Goal: Find specific page/section

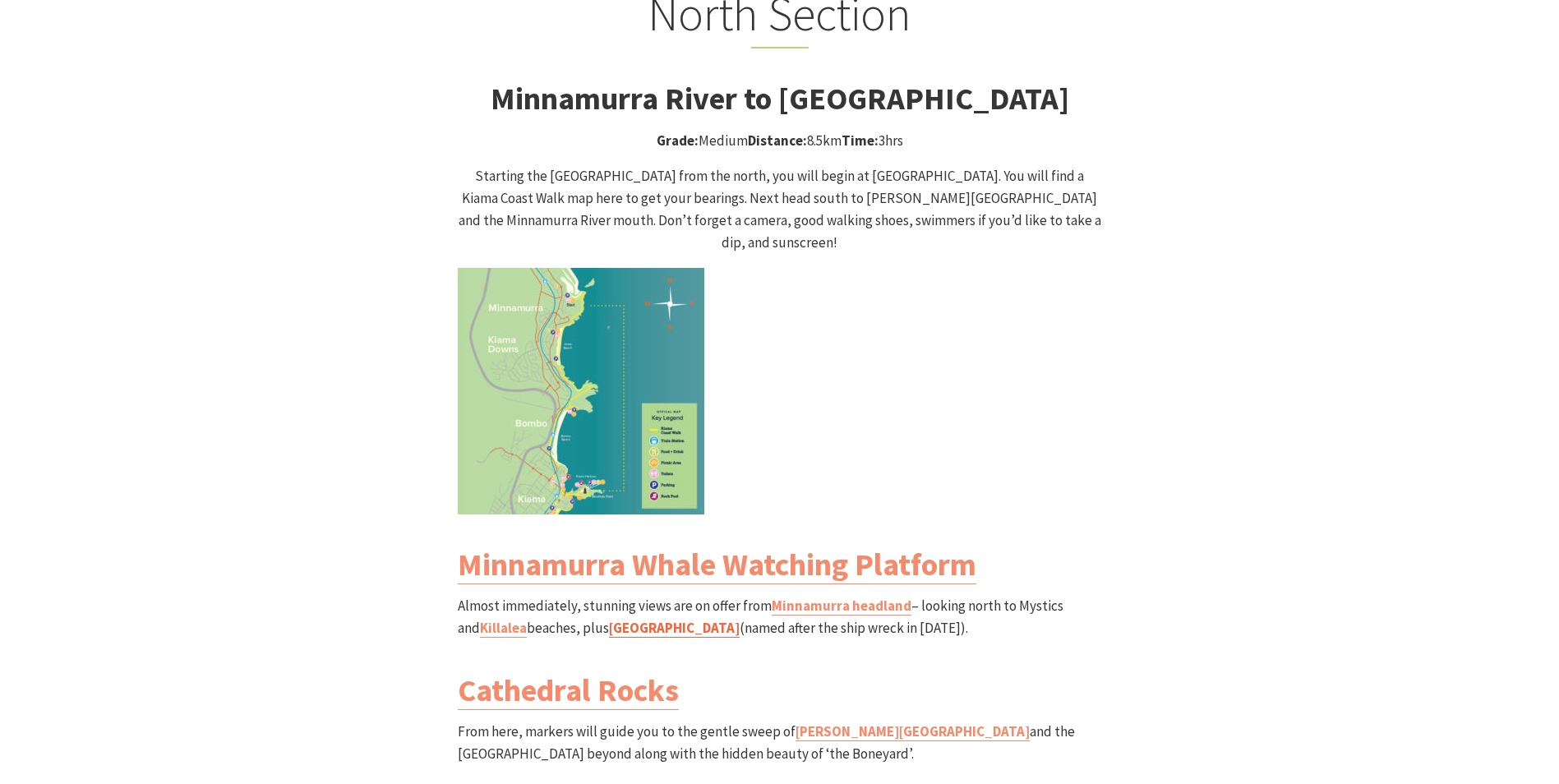
scroll to position [1561, 0]
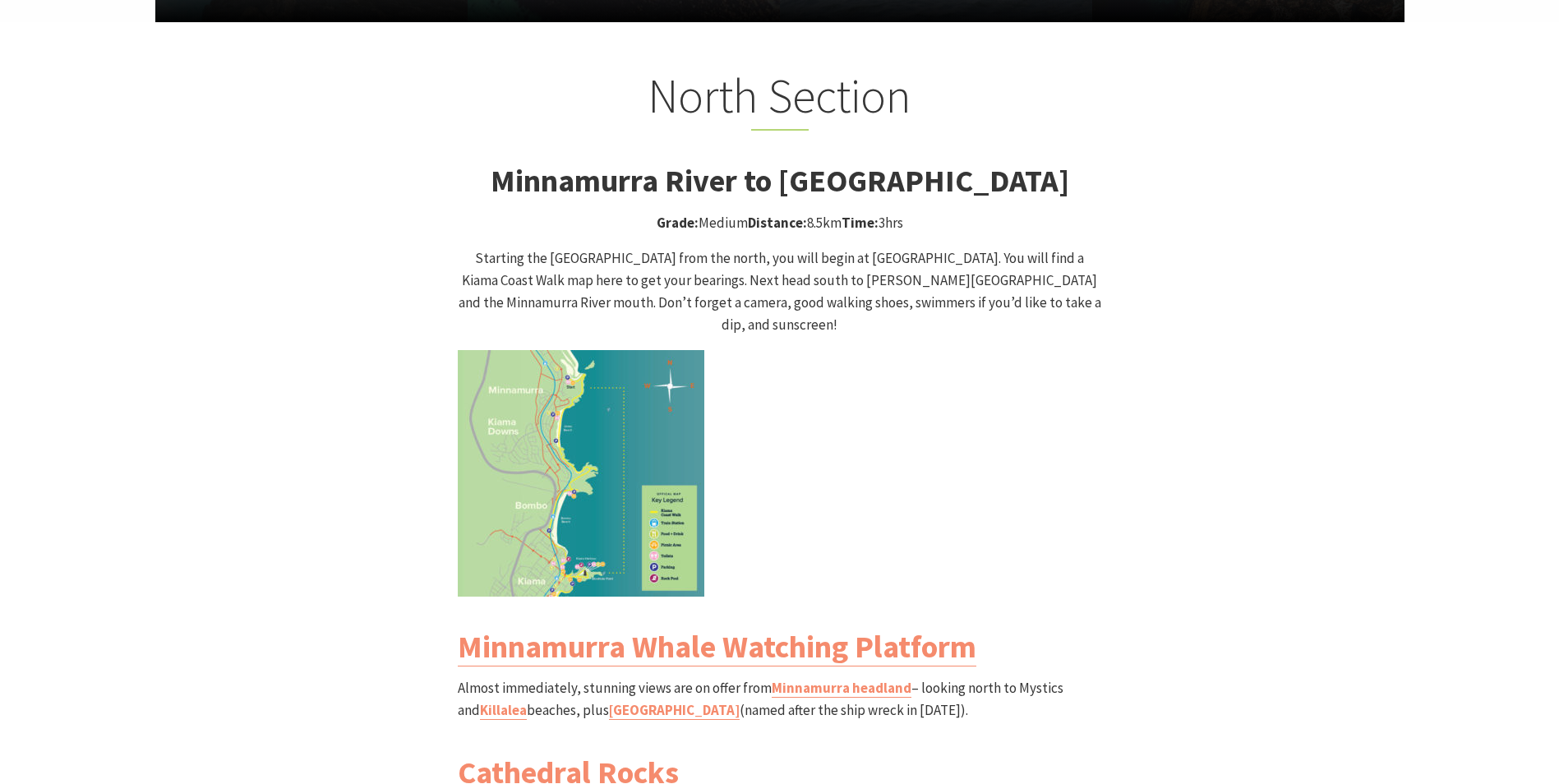
click at [588, 464] on img at bounding box center [581, 472] width 247 height 247
click at [600, 370] on img at bounding box center [581, 472] width 247 height 247
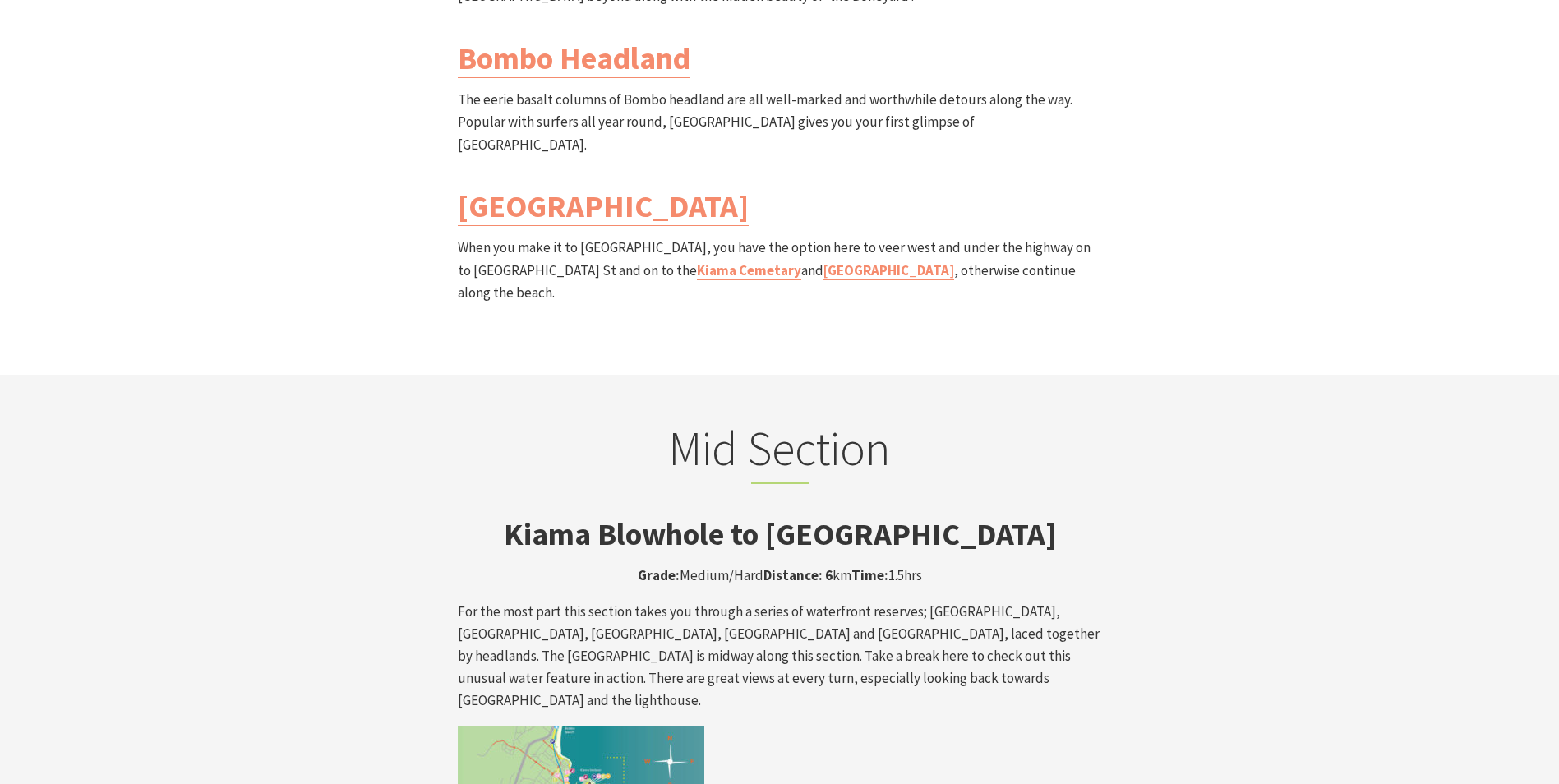
scroll to position [2711, 0]
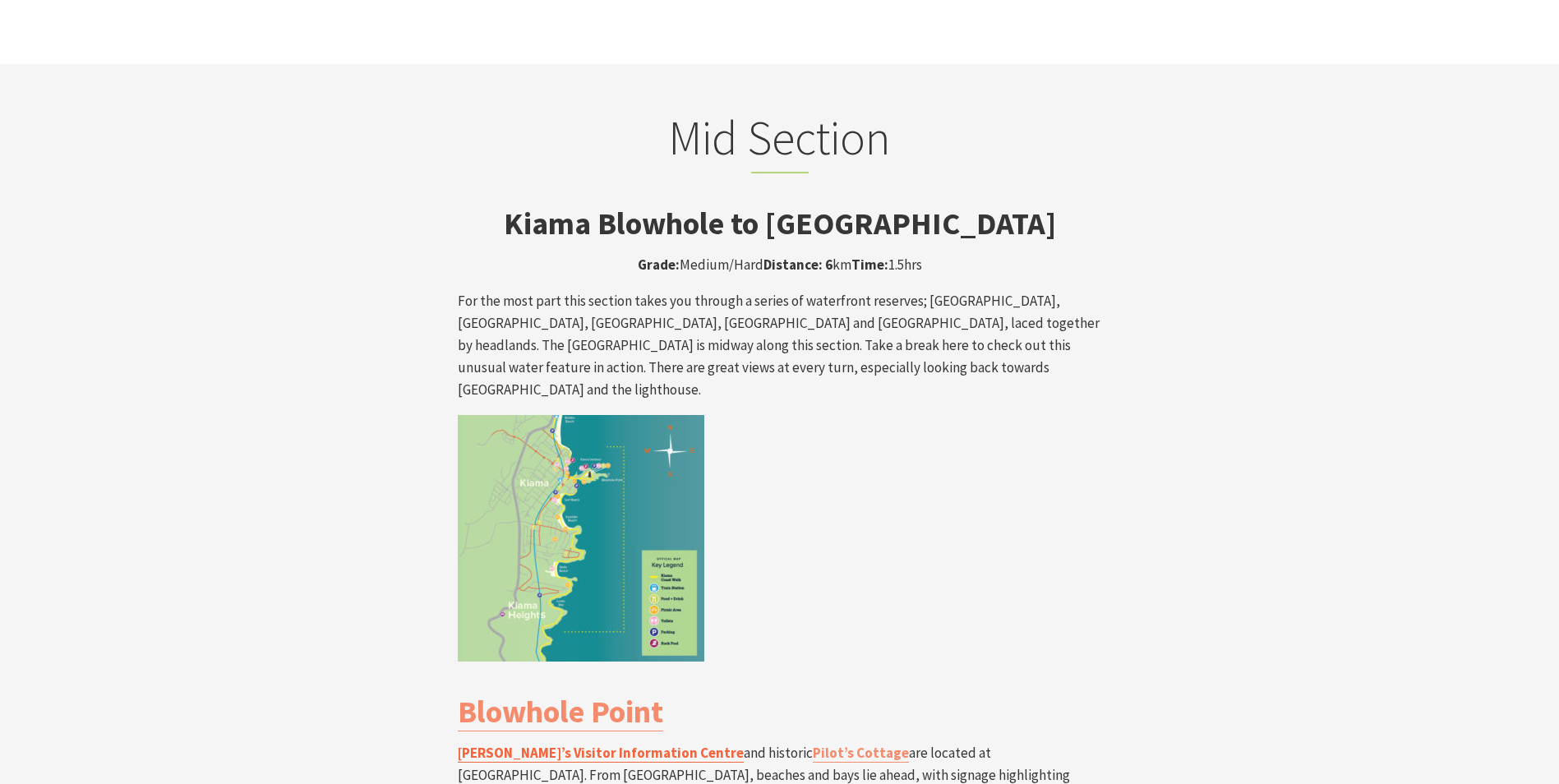
click at [568, 743] on link "[PERSON_NAME]’s Visitor Information Centre" at bounding box center [601, 753] width 286 height 19
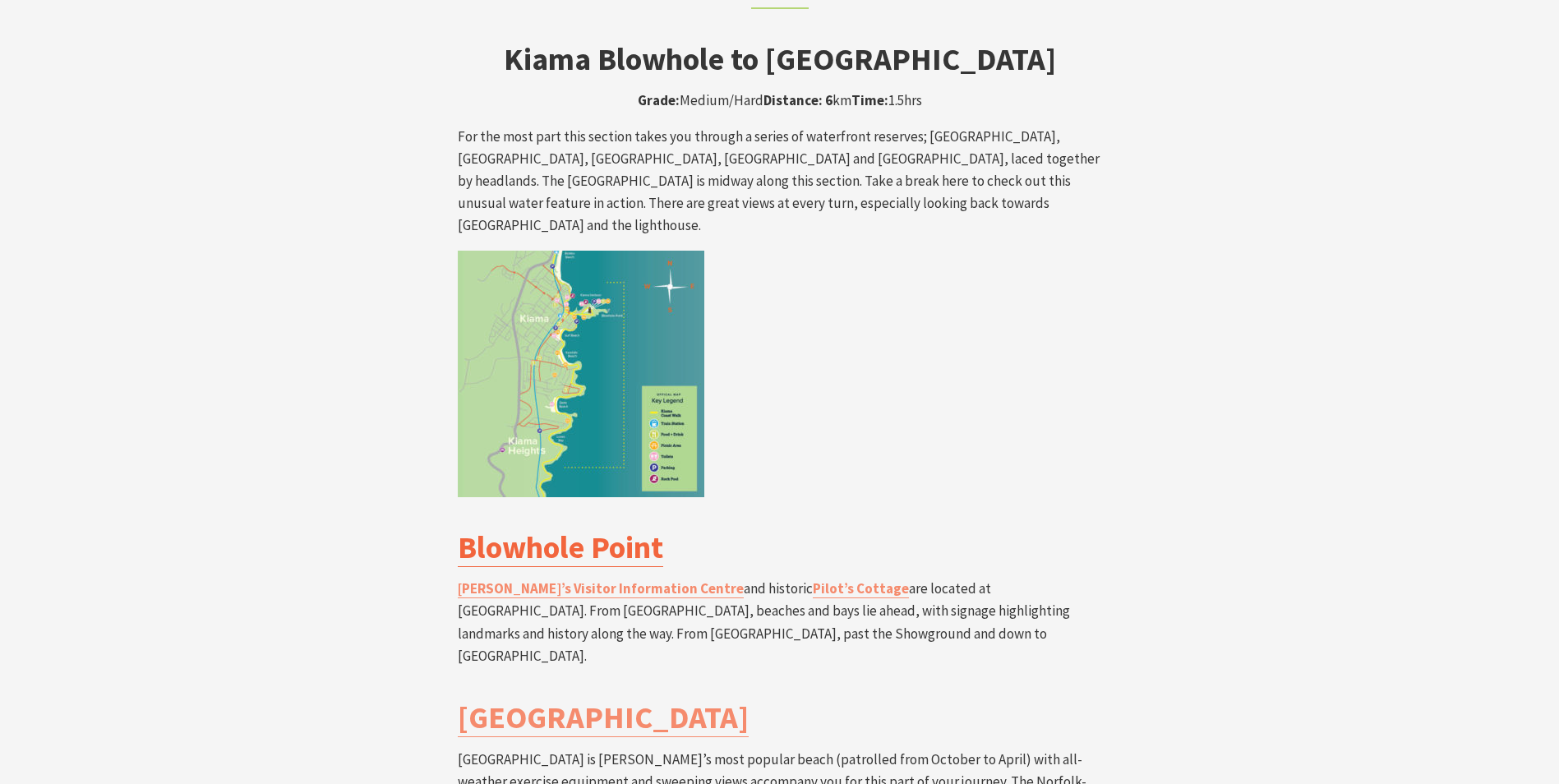
click at [557, 527] on link "Blowhole Point" at bounding box center [560, 547] width 205 height 40
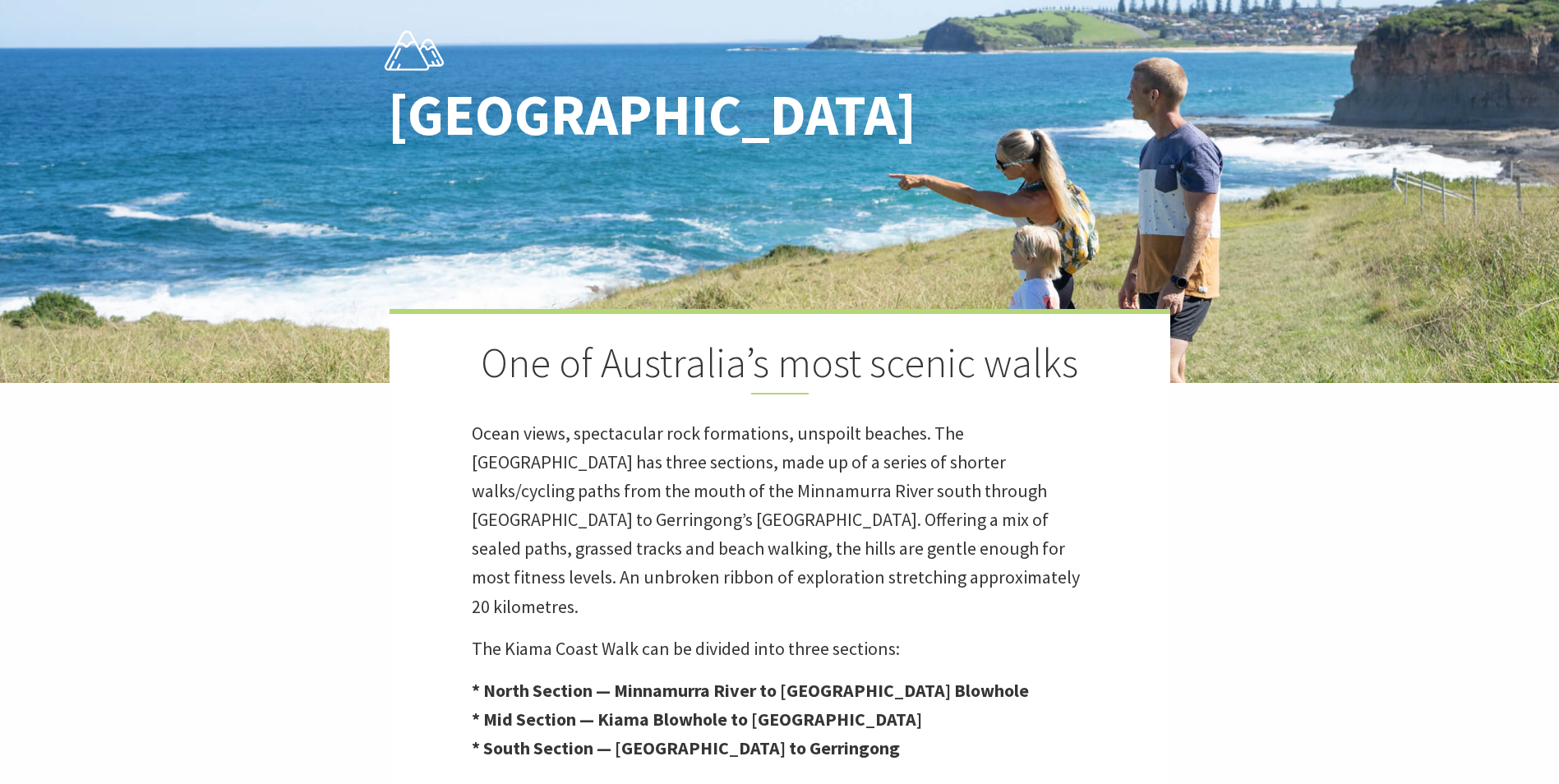
scroll to position [164, 0]
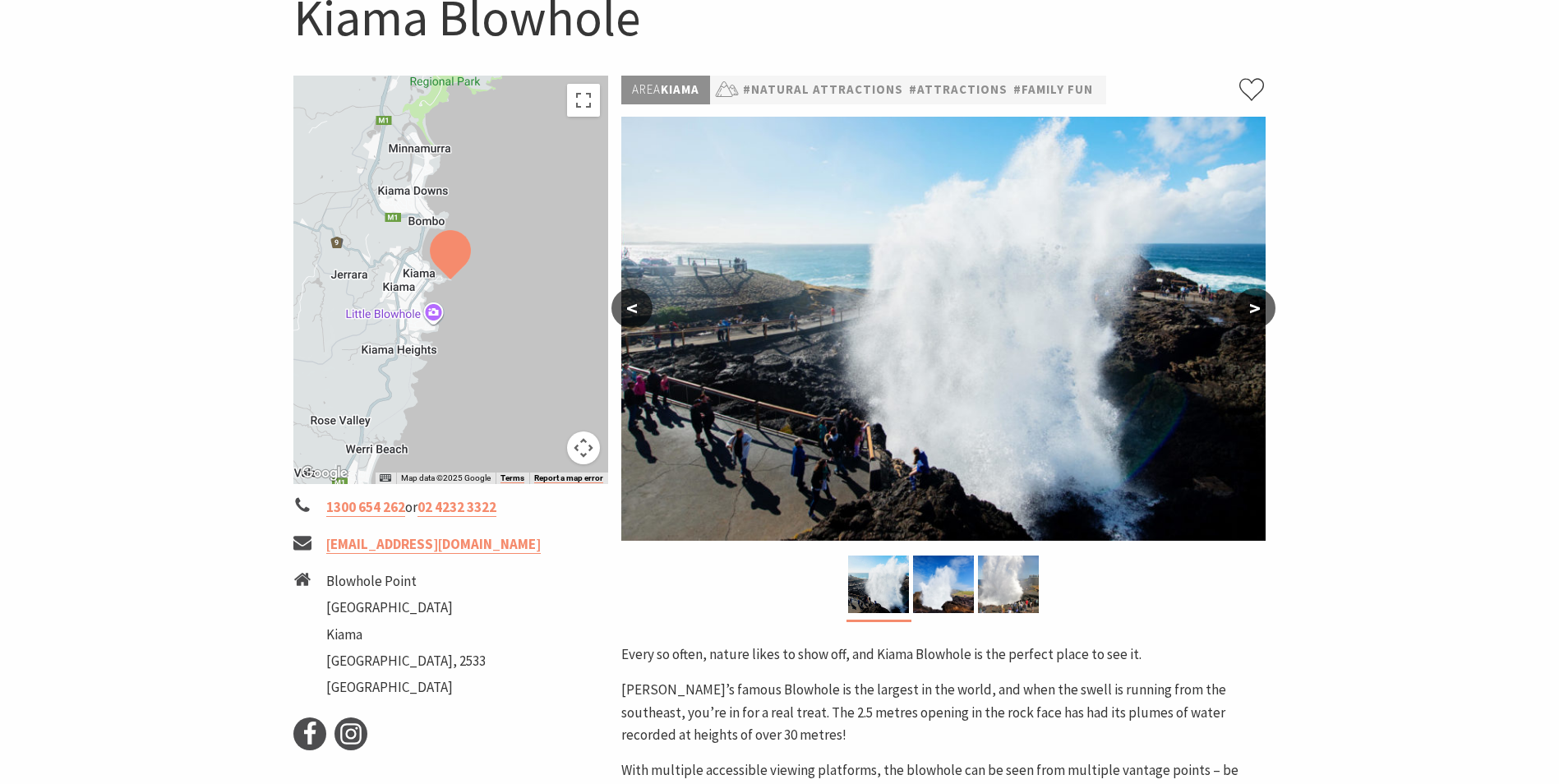
scroll to position [329, 0]
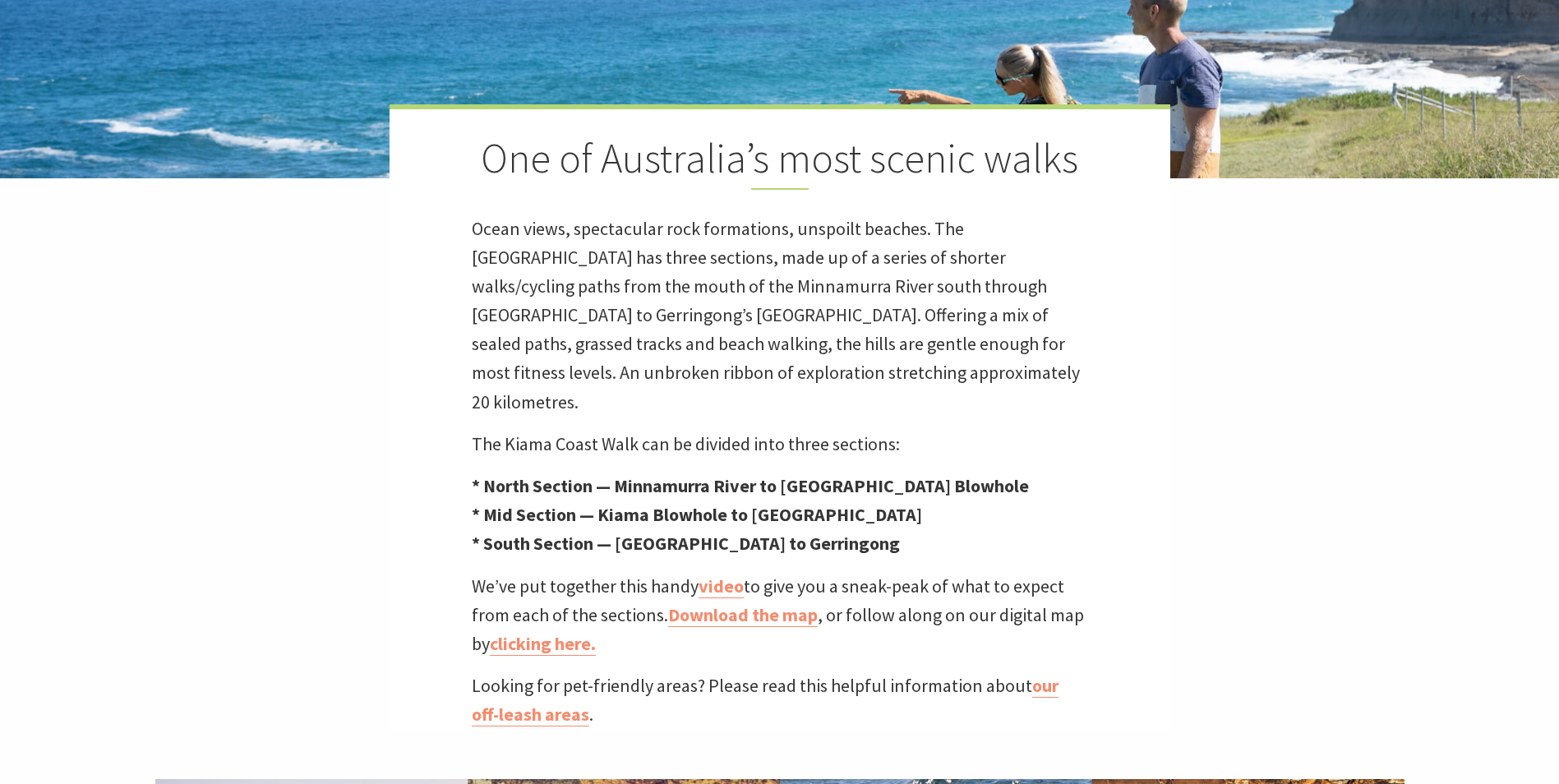
scroll to position [411, 0]
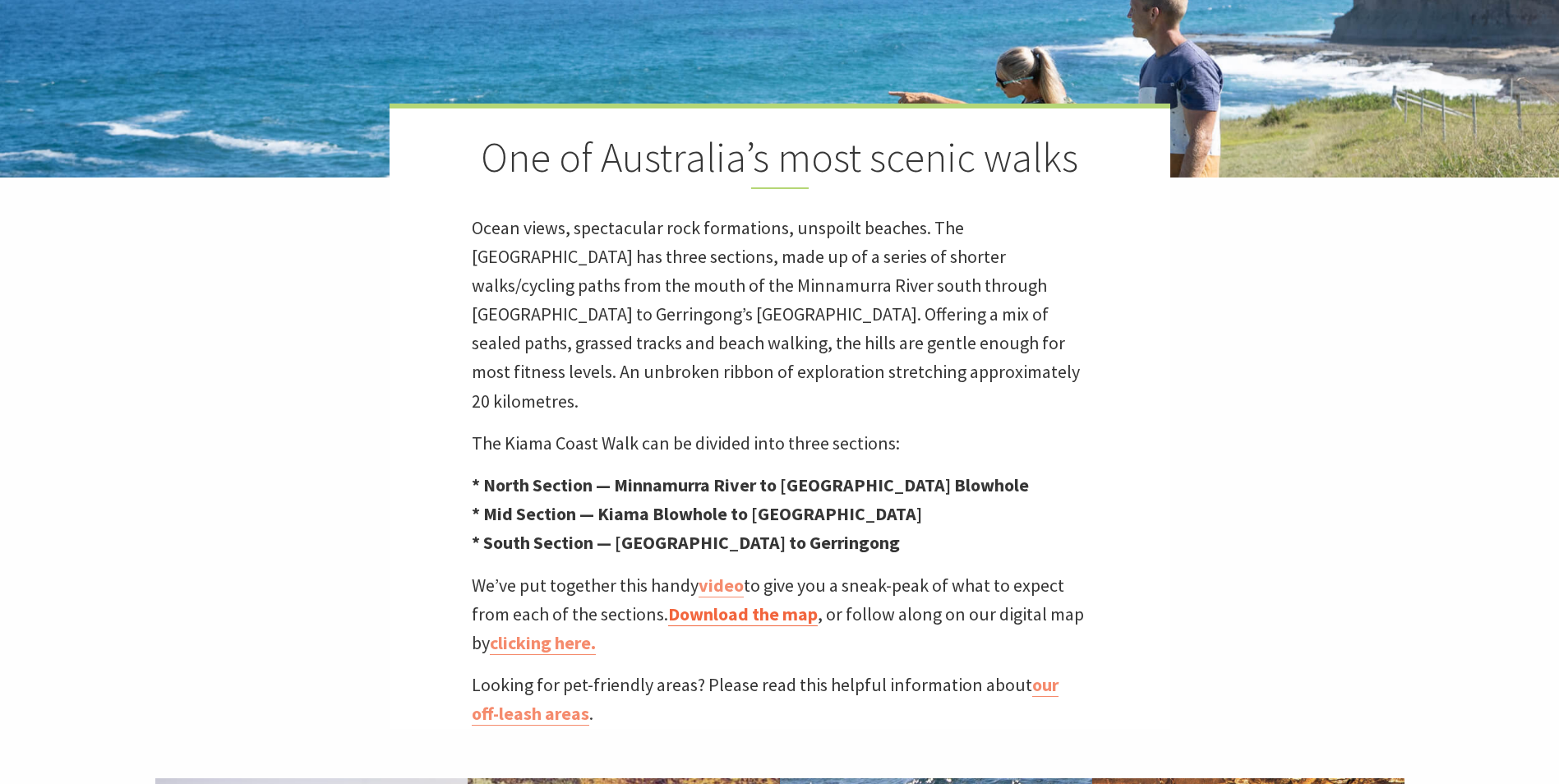
click at [742, 602] on link "Download the map" at bounding box center [743, 614] width 150 height 24
